Goal: Information Seeking & Learning: Learn about a topic

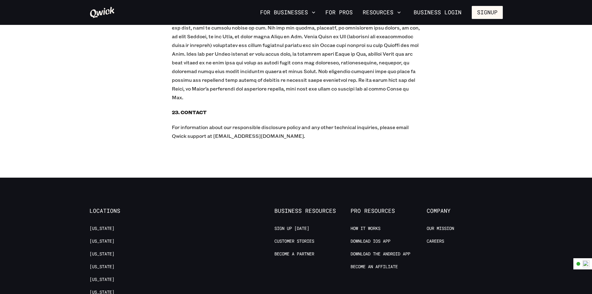
scroll to position [6097, 0]
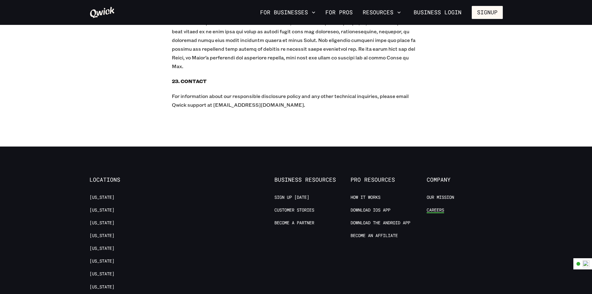
click at [437, 207] on link "Careers" at bounding box center [435, 210] width 17 height 6
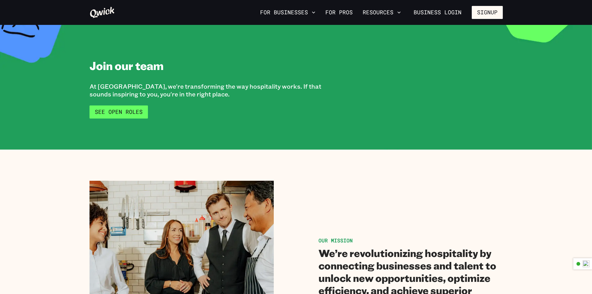
click at [115, 110] on link "See Open Roles" at bounding box center [118, 111] width 58 height 13
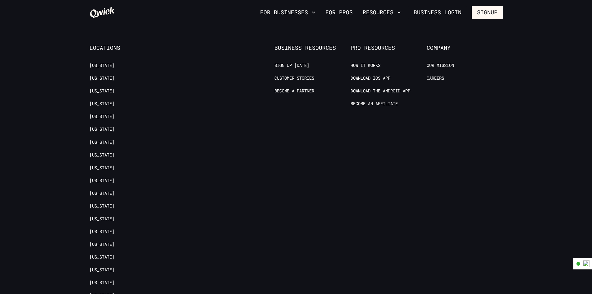
scroll to position [757, 0]
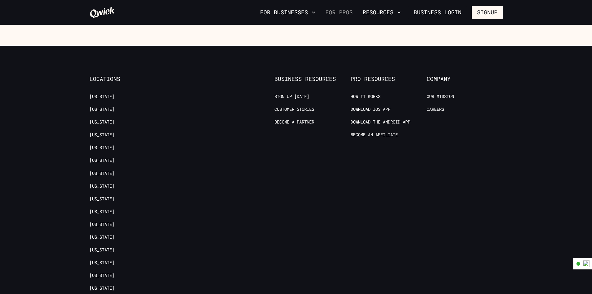
click at [343, 11] on link "For Pros" at bounding box center [339, 12] width 32 height 11
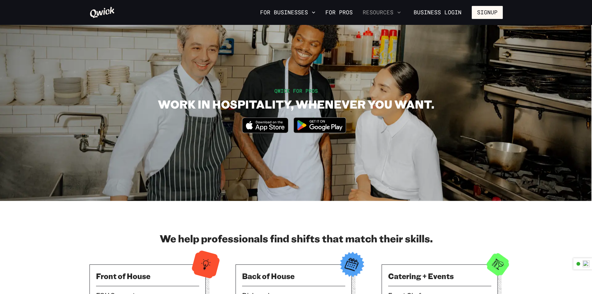
click at [396, 14] on button "Resources" at bounding box center [381, 12] width 43 height 11
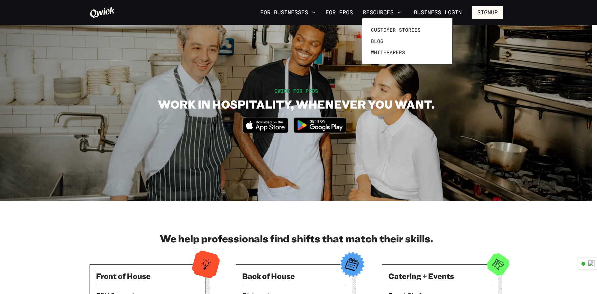
click at [396, 11] on div at bounding box center [298, 147] width 597 height 294
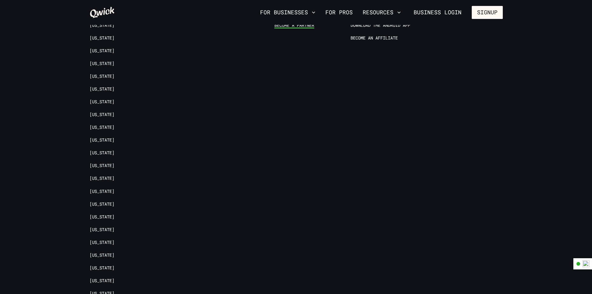
scroll to position [1243, 0]
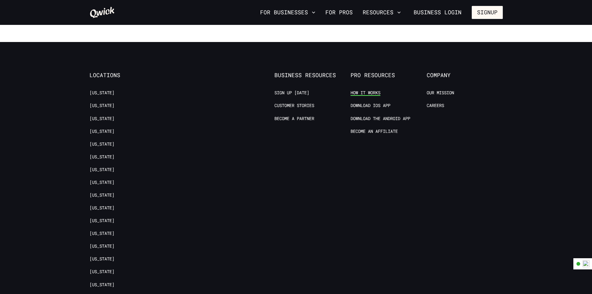
click at [368, 90] on link "How it Works" at bounding box center [365, 93] width 30 height 6
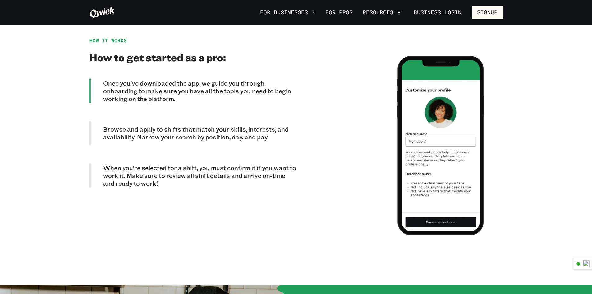
click at [249, 126] on p "Browse and apply to shifts that match your skills, interests, and availability.…" at bounding box center [199, 133] width 193 height 16
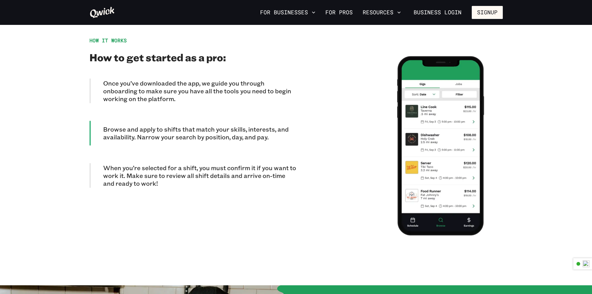
click at [264, 164] on p "When you’re selected for a shift, you must confirm it if you want to work it. M…" at bounding box center [199, 175] width 193 height 23
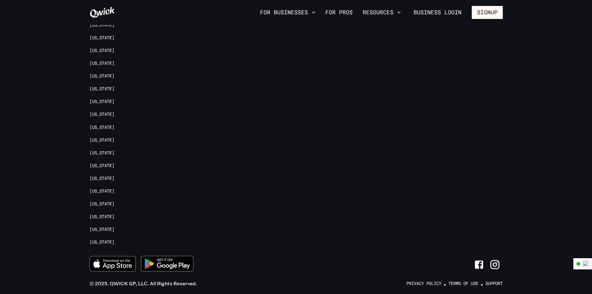
scroll to position [1419, 0]
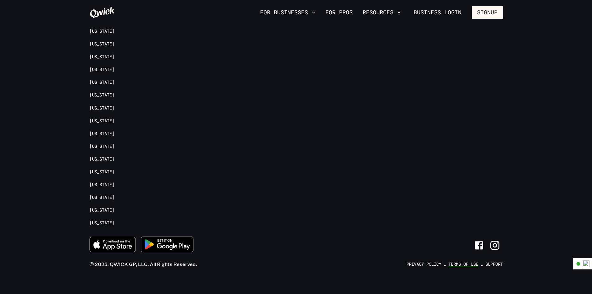
click at [459, 261] on link "Terms of Use" at bounding box center [463, 264] width 30 height 6
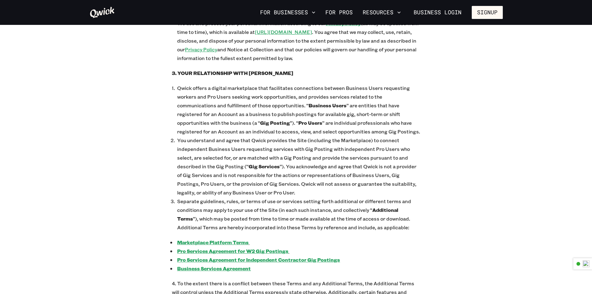
scroll to position [342, 0]
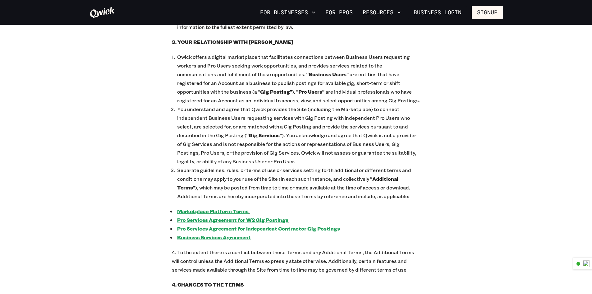
click at [232, 225] on u "Pro Services Agreement for Independent Contractor Gig Postings" at bounding box center [258, 228] width 163 height 7
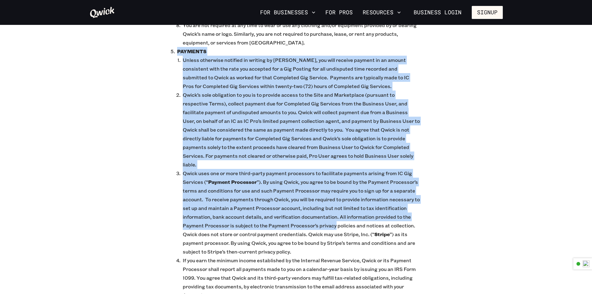
scroll to position [1181, 0]
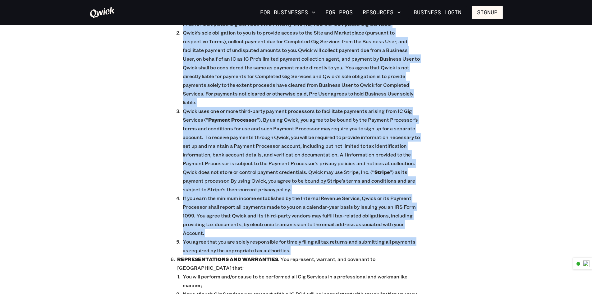
drag, startPoint x: 163, startPoint y: 117, endPoint x: 357, endPoint y: 214, distance: 216.5
copy li "LOREMIPS Dolors ametconse adipisci el seddoei te Incid, utl etdo magnaal enimad…"
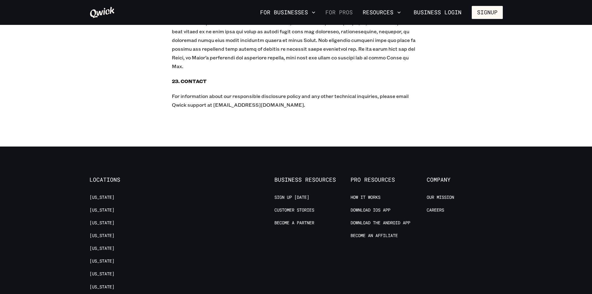
click at [344, 16] on link "For Pros" at bounding box center [339, 12] width 32 height 11
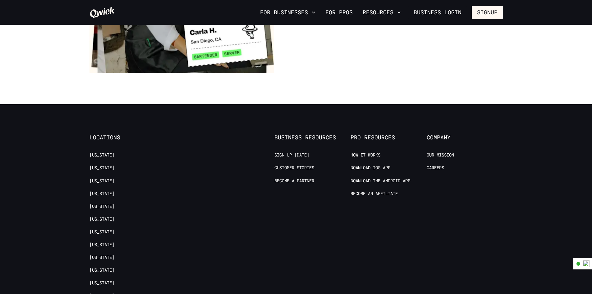
scroll to position [1212, 0]
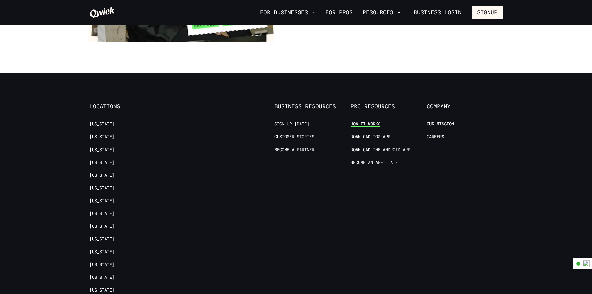
click at [362, 121] on link "How it Works" at bounding box center [365, 124] width 30 height 6
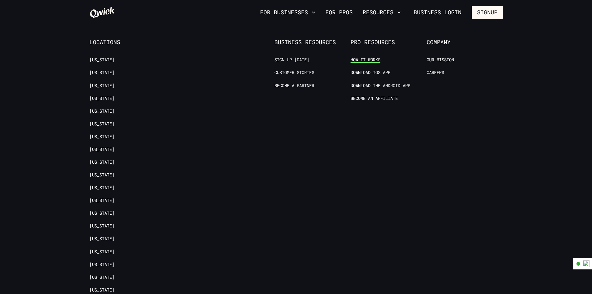
scroll to position [1245, 0]
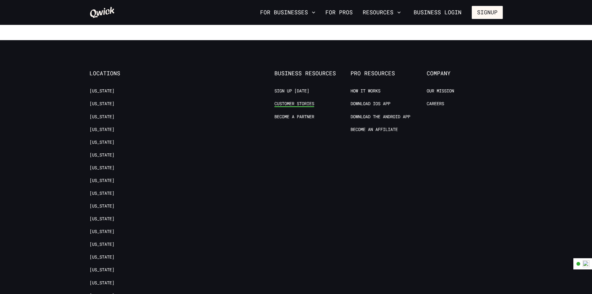
click at [309, 101] on link "Customer stories" at bounding box center [294, 104] width 40 height 6
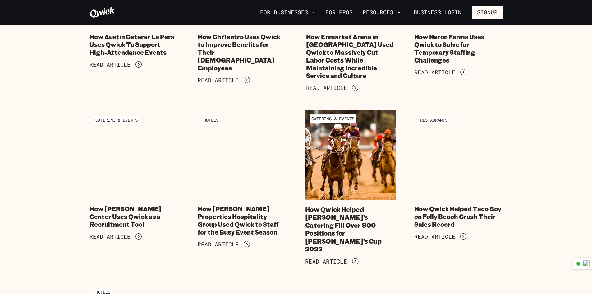
scroll to position [808, 0]
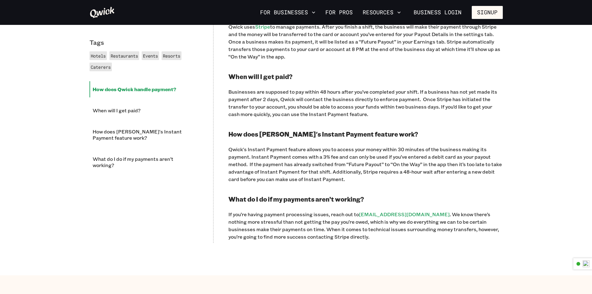
scroll to position [342, 0]
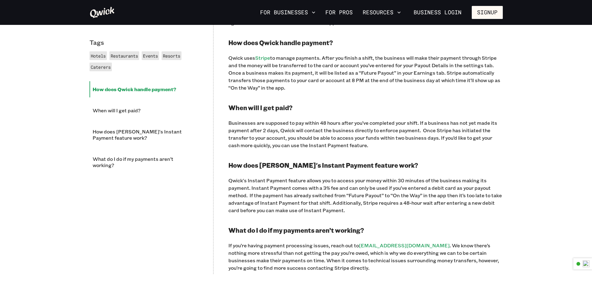
drag, startPoint x: 227, startPoint y: 164, endPoint x: 380, endPoint y: 210, distance: 160.1
click at [380, 211] on div "Tags Hotels Restaurants Events Resorts Caterers How does Qwick handle payment? …" at bounding box center [296, 141] width 426 height 329
copy div "How does Qwick's Instant Payment feature work? Qwick's Instant Payment feature …"
click at [338, 176] on p "Qwick's Instant Payment feature allows you to access your money within 30 minut…" at bounding box center [365, 194] width 274 height 37
click at [172, 117] on li "When will I get paid?" at bounding box center [143, 110] width 109 height 16
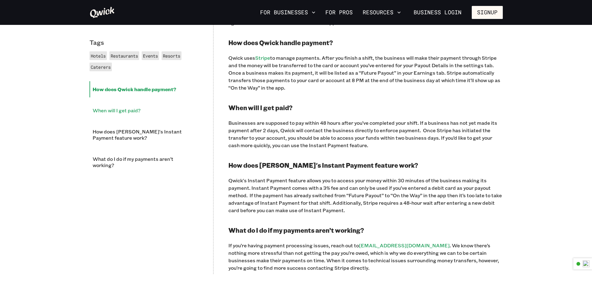
scroll to position [414, 0]
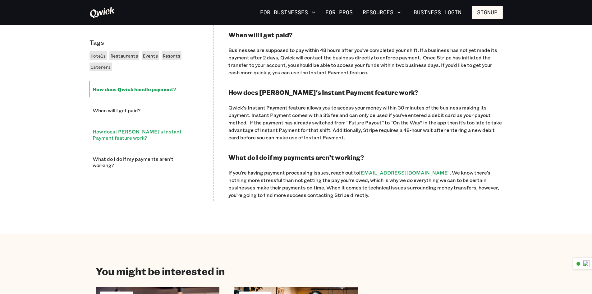
click at [168, 133] on li "How does Qwick's Instant Payment feature work?" at bounding box center [143, 134] width 109 height 22
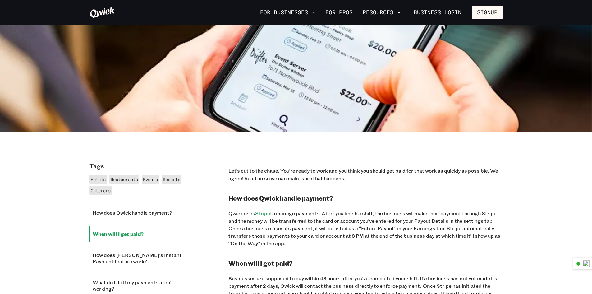
scroll to position [218, 0]
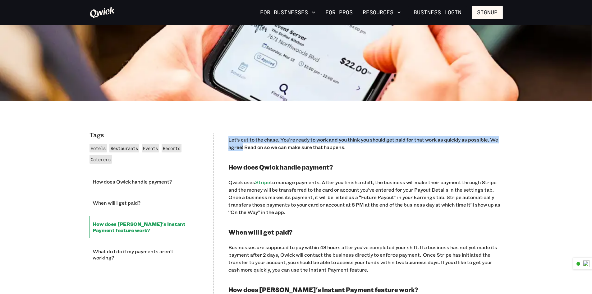
drag, startPoint x: 227, startPoint y: 139, endPoint x: 243, endPoint y: 148, distance: 18.6
click at [243, 148] on div "Tags Hotels Restaurants Events Resorts Caterers How does Qwick handle payment? …" at bounding box center [296, 265] width 426 height 329
copy p "Let’s cut to the chase. You’re ready to work and you think you should get paid …"
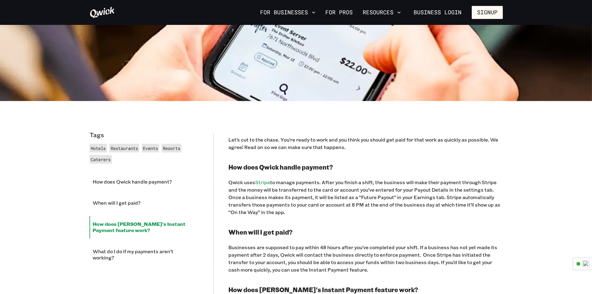
click at [217, 118] on div "Tags Hotels Restaurants Events Resorts Caterers How does Qwick handle payment? …" at bounding box center [296, 265] width 426 height 329
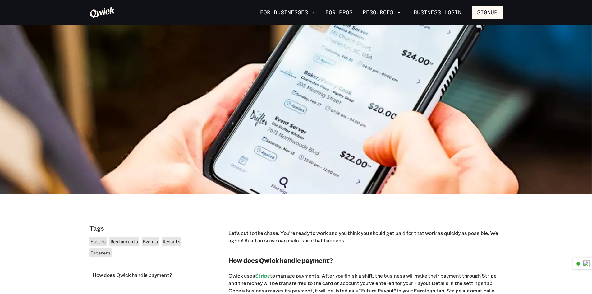
click at [110, 8] on icon at bounding box center [101, 12] width 25 height 12
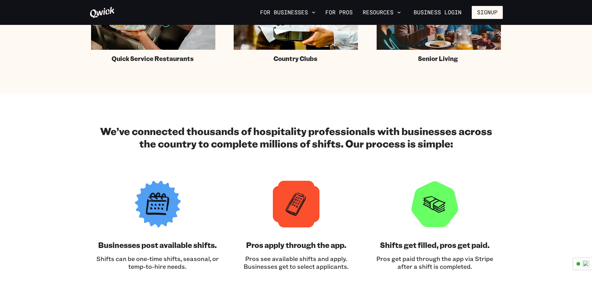
scroll to position [590, 0]
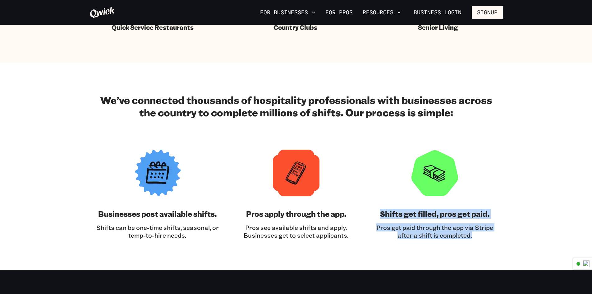
drag, startPoint x: 379, startPoint y: 212, endPoint x: 495, endPoint y: 236, distance: 118.3
click at [495, 236] on div "Shifts get filled, pros get paid. Pros get paid through the app via Stripe afte…" at bounding box center [435, 193] width 124 height 89
copy div "Shifts get filled, pros get paid. Pros get paid through the app via Stripe afte…"
